Goal: Navigation & Orientation: Find specific page/section

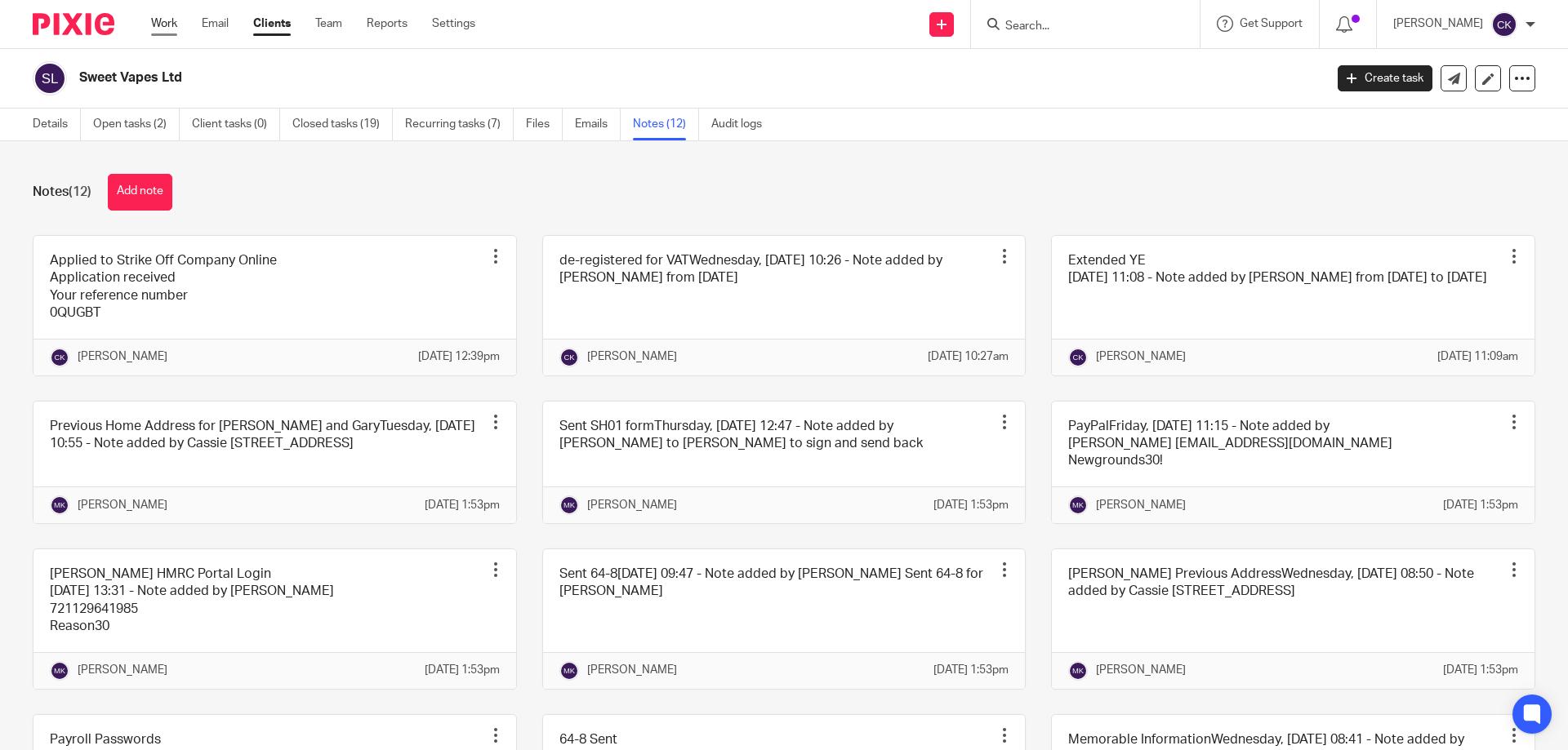
click at [167, 22] on link "Work" at bounding box center [164, 24] width 27 height 17
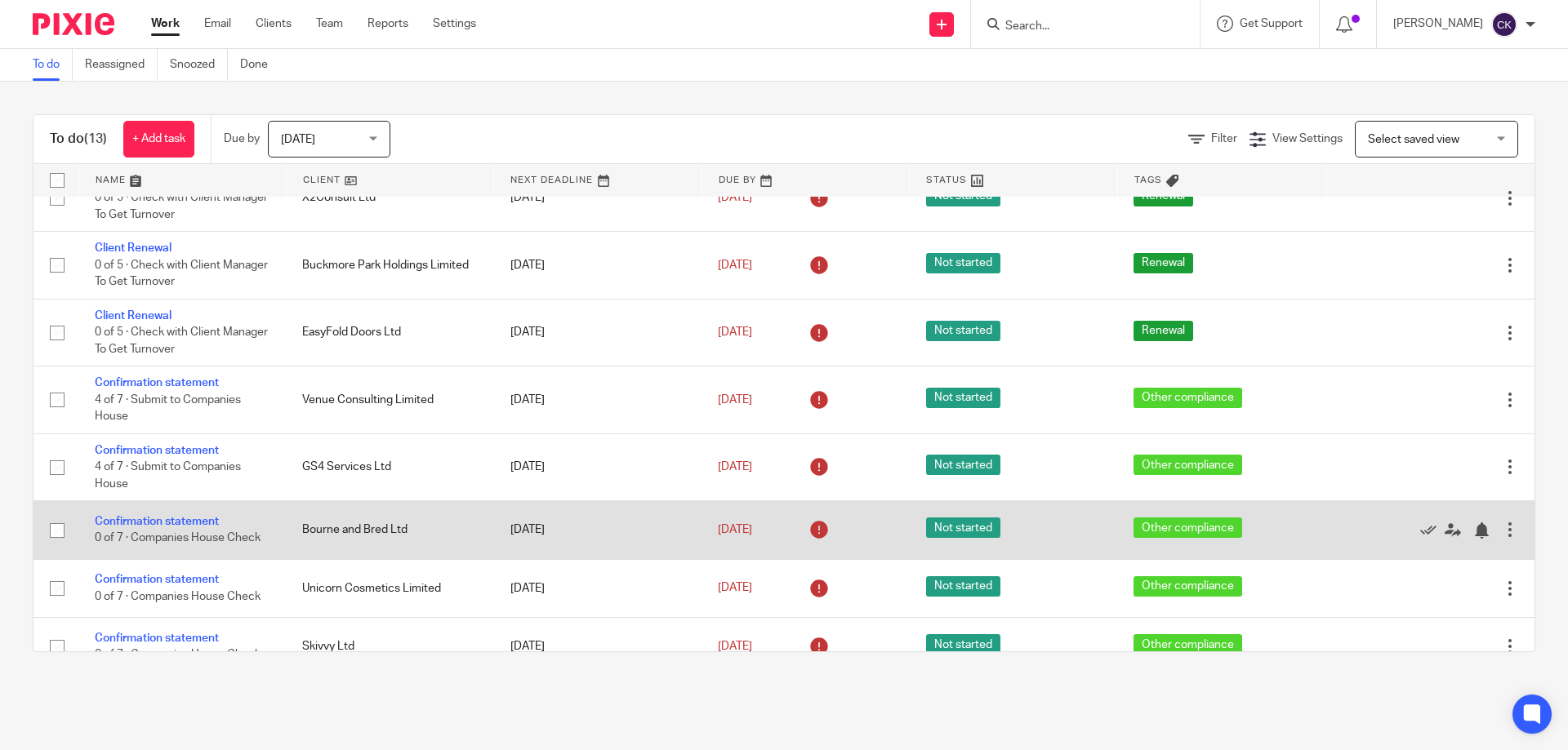
scroll to position [393, 0]
